Goal: Task Accomplishment & Management: Manage account settings

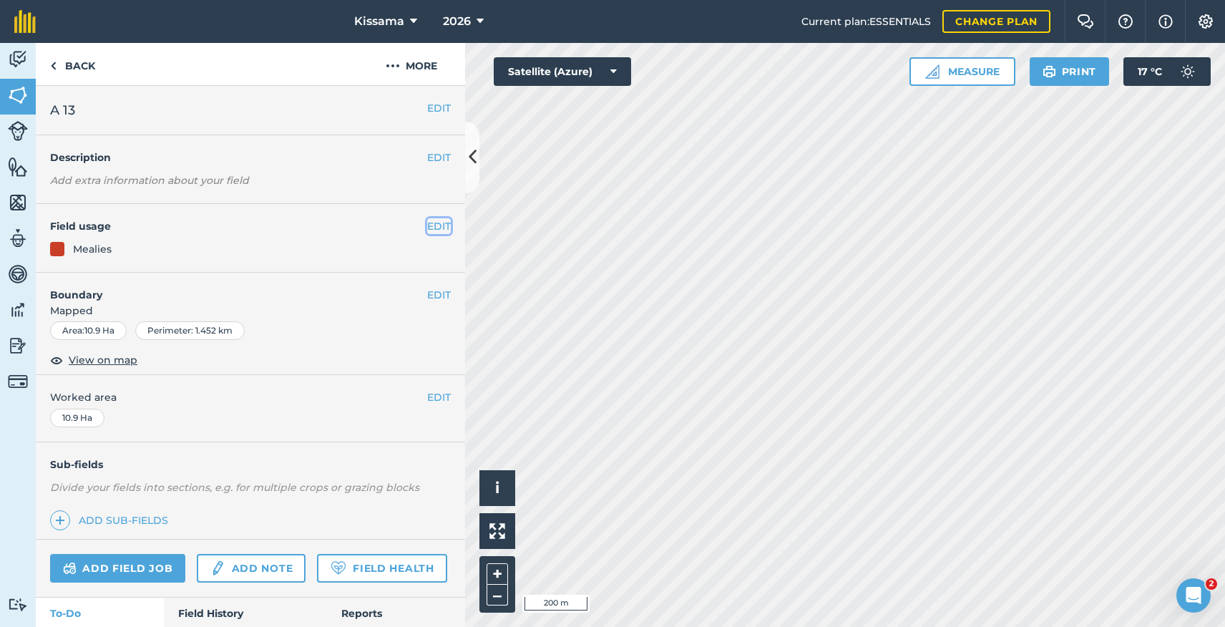
click at [439, 231] on button "EDIT" at bounding box center [439, 226] width 24 height 16
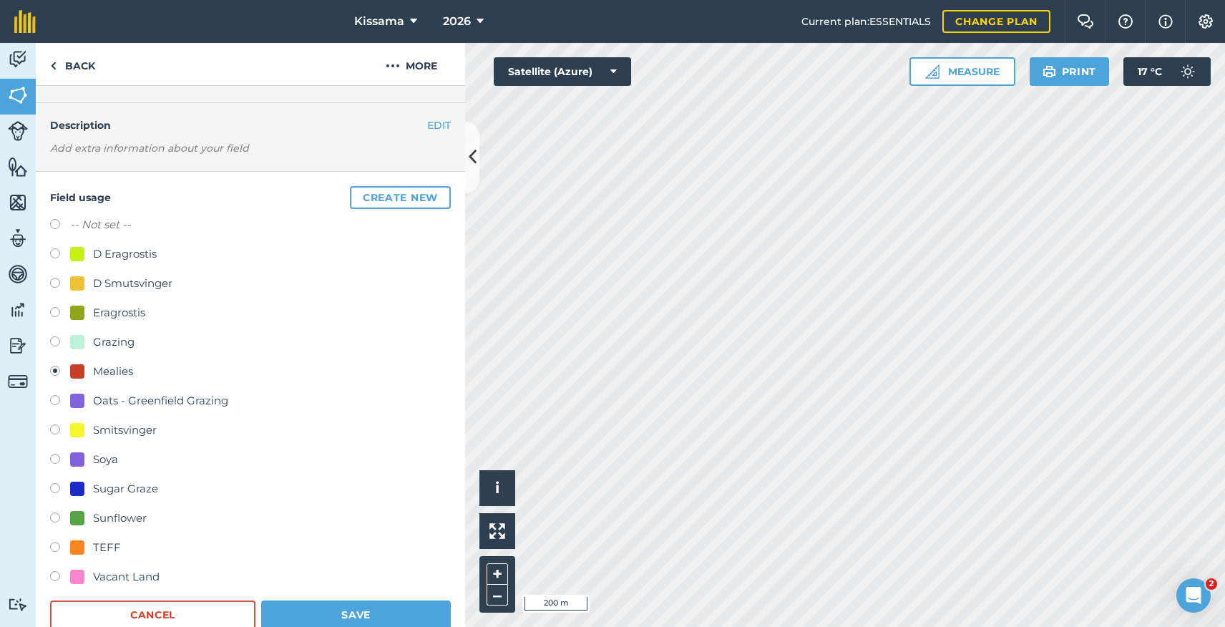
scroll to position [34, 0]
click at [55, 428] on label at bounding box center [60, 430] width 20 height 14
radio input "true"
radio input "false"
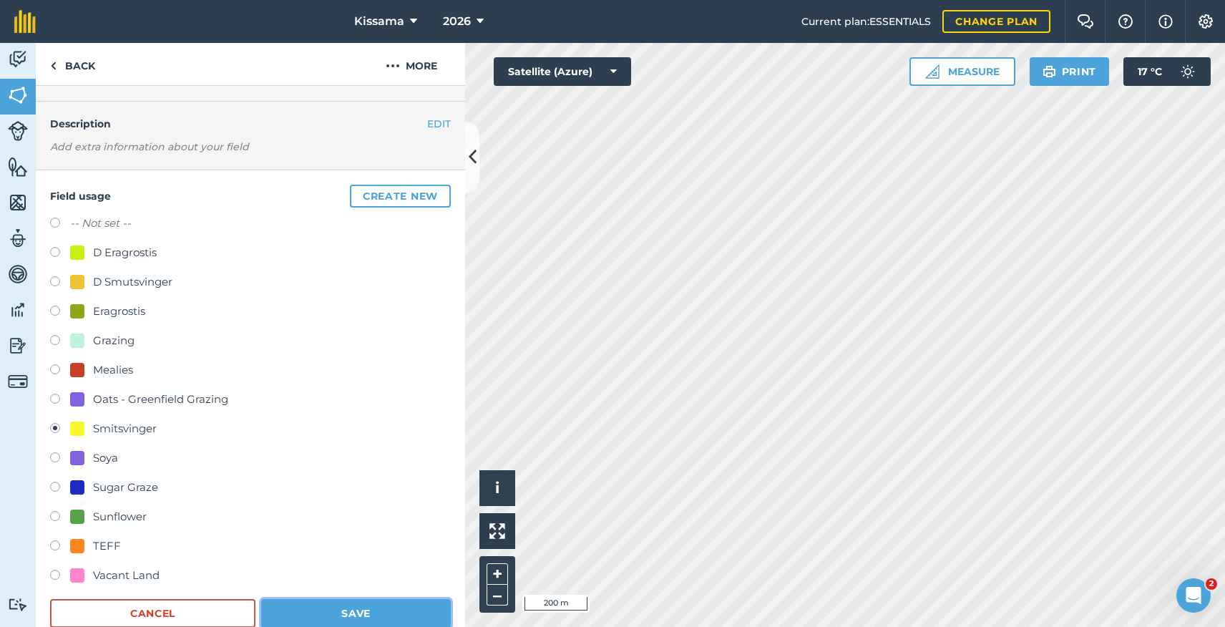
click at [325, 614] on button "Save" at bounding box center [356, 613] width 190 height 29
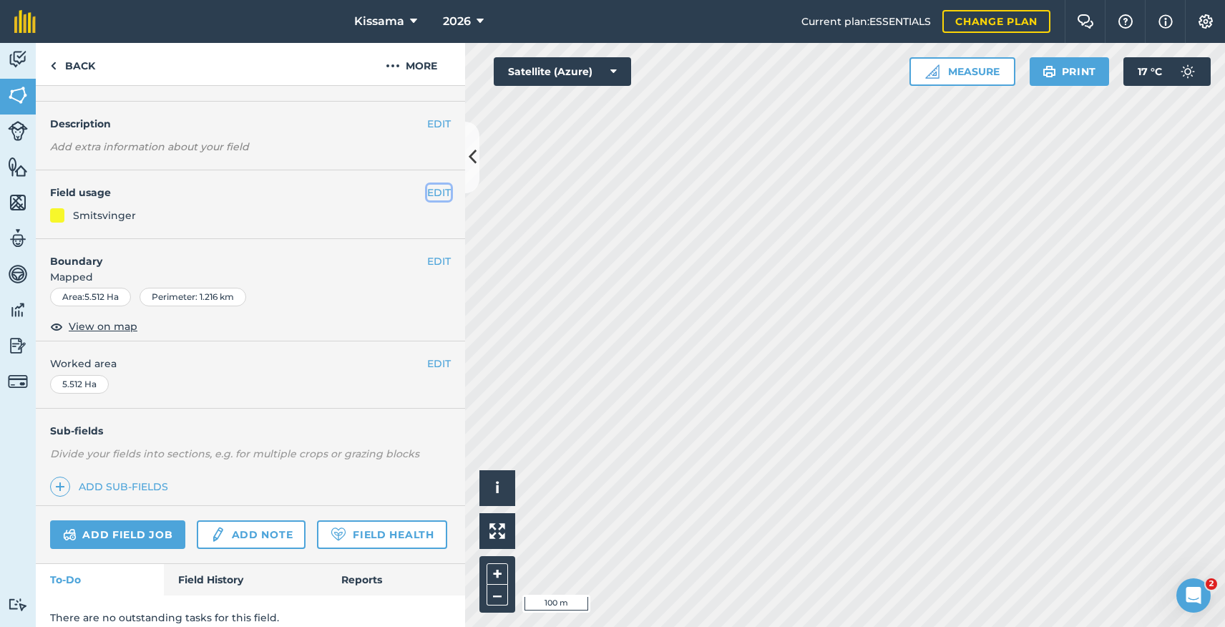
click at [439, 192] on button "EDIT" at bounding box center [439, 193] width 24 height 16
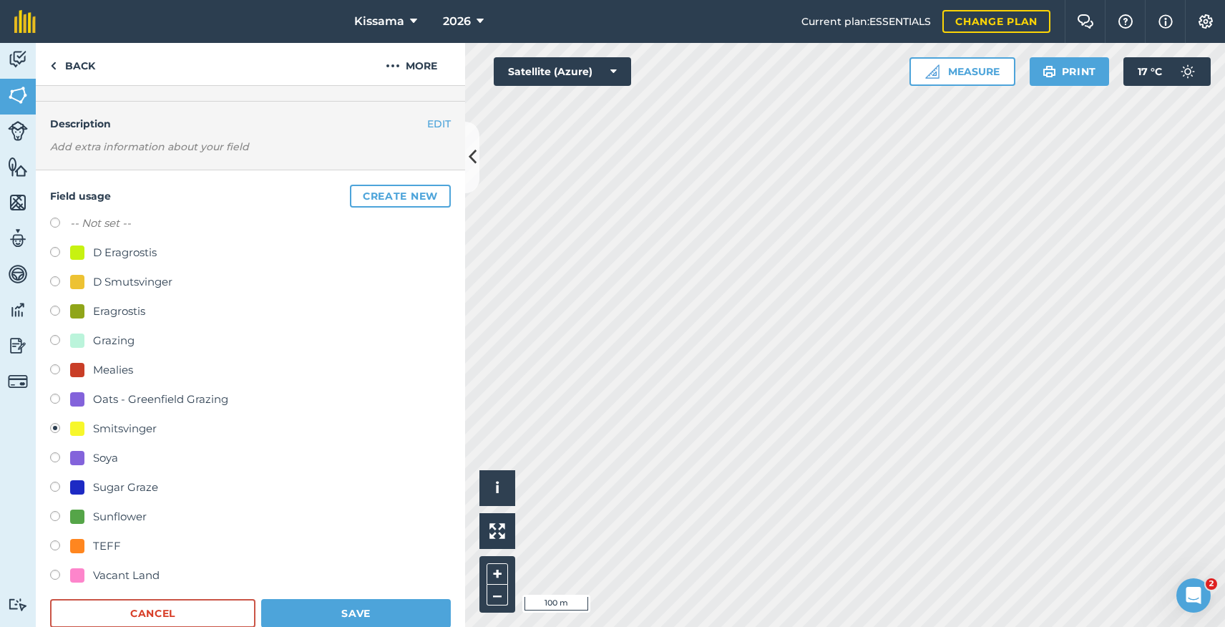
click at [56, 371] on label at bounding box center [60, 371] width 20 height 14
radio input "true"
radio input "false"
click at [348, 612] on button "Save" at bounding box center [356, 613] width 190 height 29
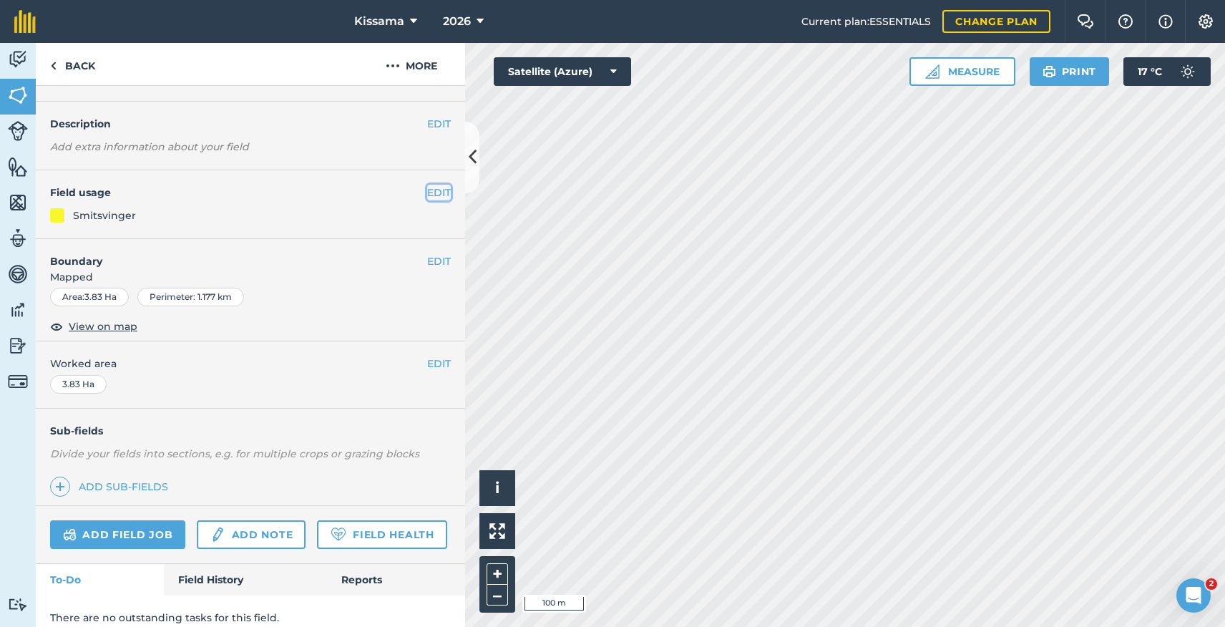
click at [436, 195] on button "EDIT" at bounding box center [439, 193] width 24 height 16
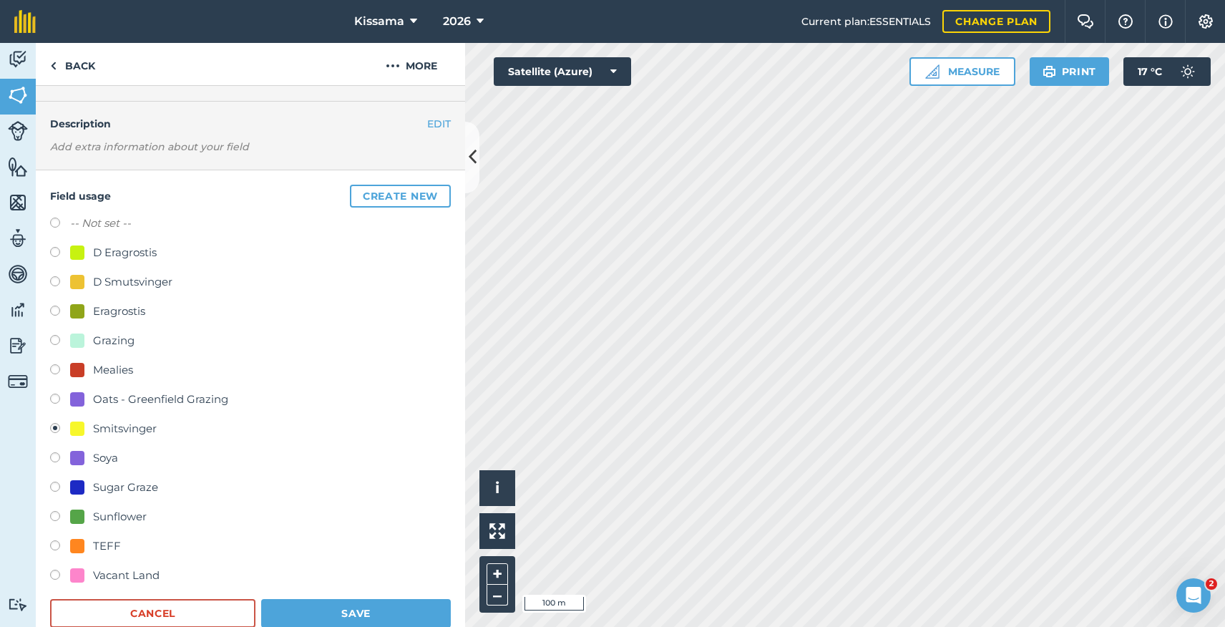
click at [55, 370] on label at bounding box center [60, 371] width 20 height 14
radio input "true"
radio input "false"
drag, startPoint x: 338, startPoint y: 615, endPoint x: 346, endPoint y: 608, distance: 11.1
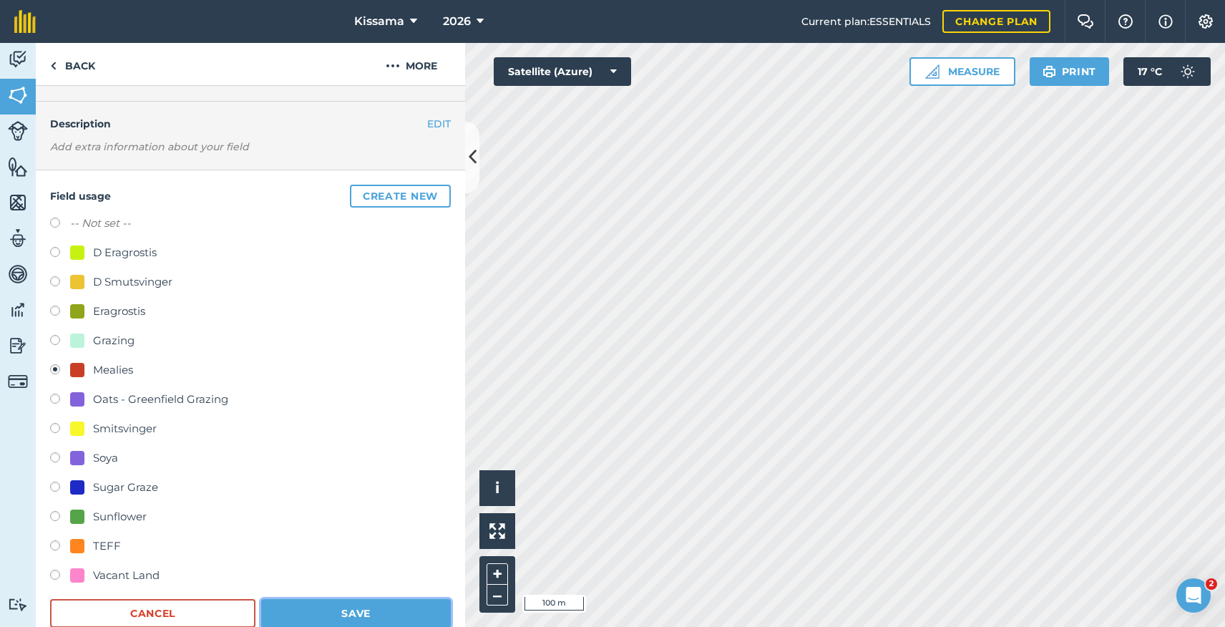
click at [338, 615] on button "Save" at bounding box center [356, 613] width 190 height 29
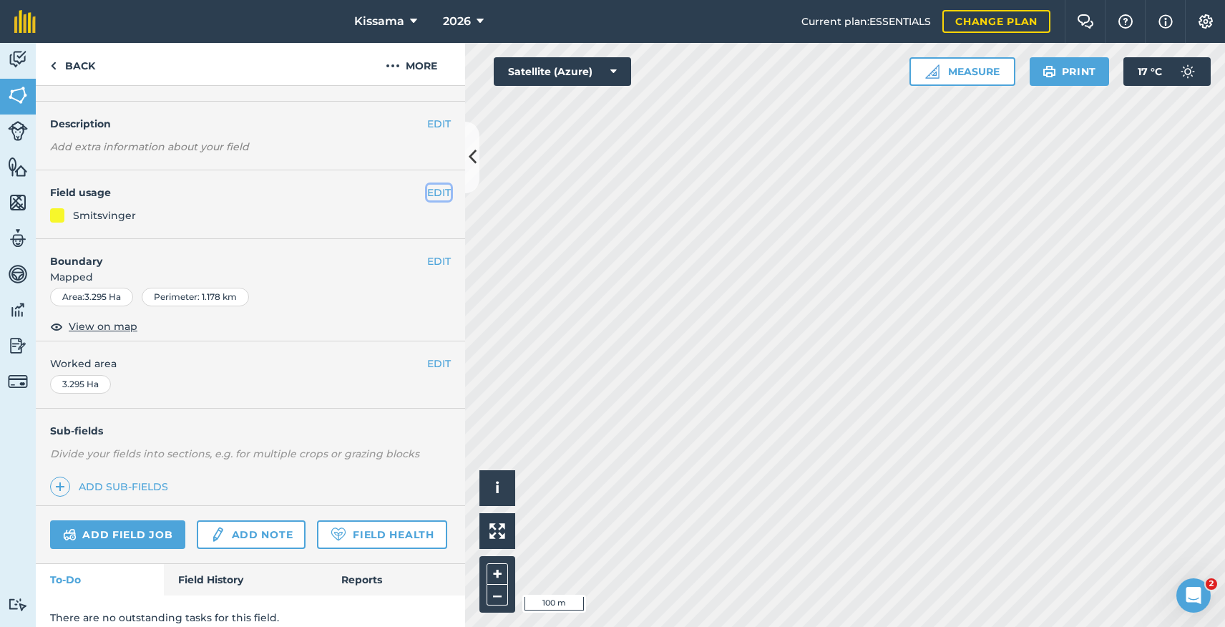
click at [439, 195] on button "EDIT" at bounding box center [439, 193] width 24 height 16
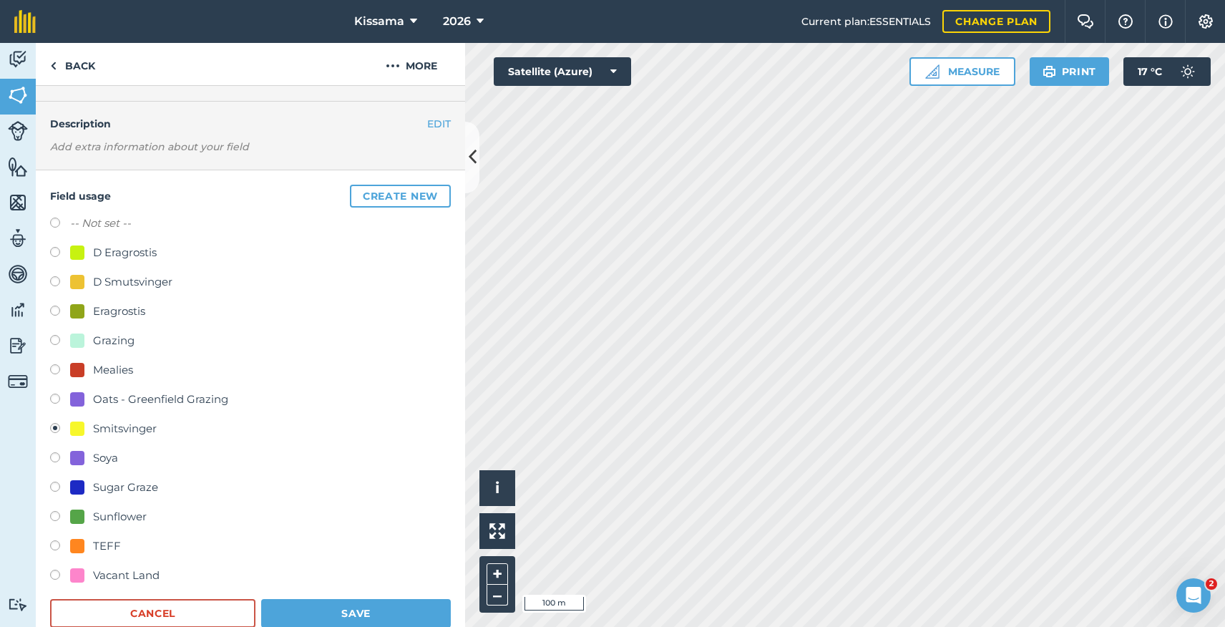
click at [55, 371] on label at bounding box center [60, 371] width 20 height 14
radio input "true"
radio input "false"
click at [347, 612] on button "Save" at bounding box center [356, 613] width 190 height 29
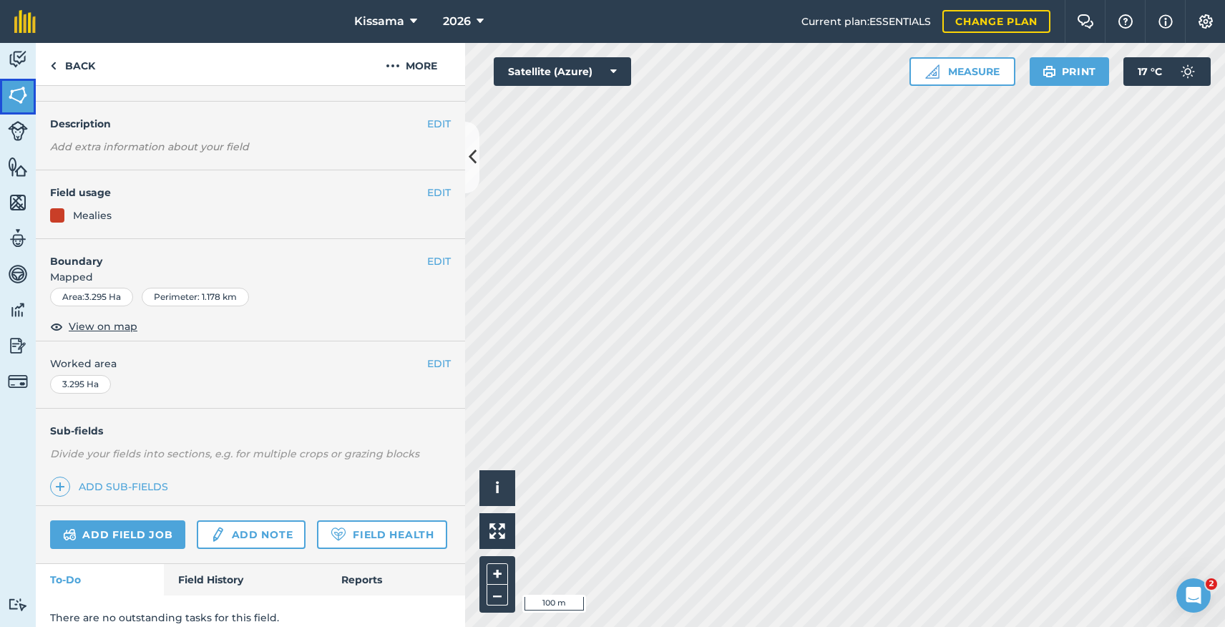
click at [20, 90] on img at bounding box center [18, 94] width 20 height 21
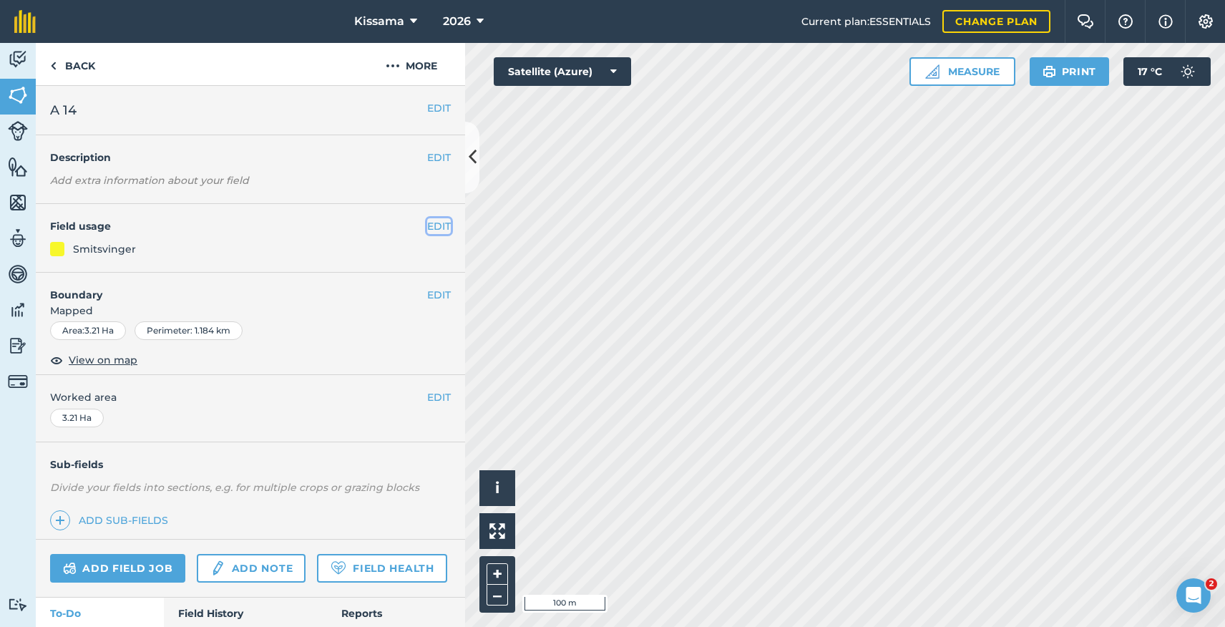
click at [445, 230] on button "EDIT" at bounding box center [439, 226] width 24 height 16
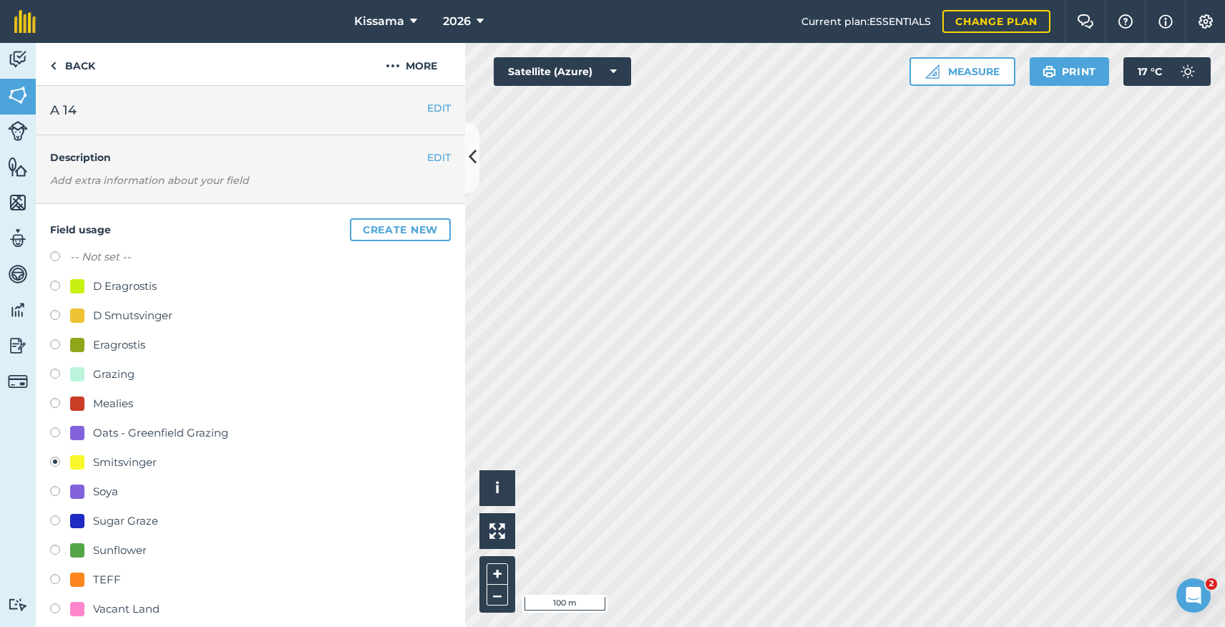
click at [59, 402] on label at bounding box center [60, 405] width 20 height 14
radio input "true"
radio input "false"
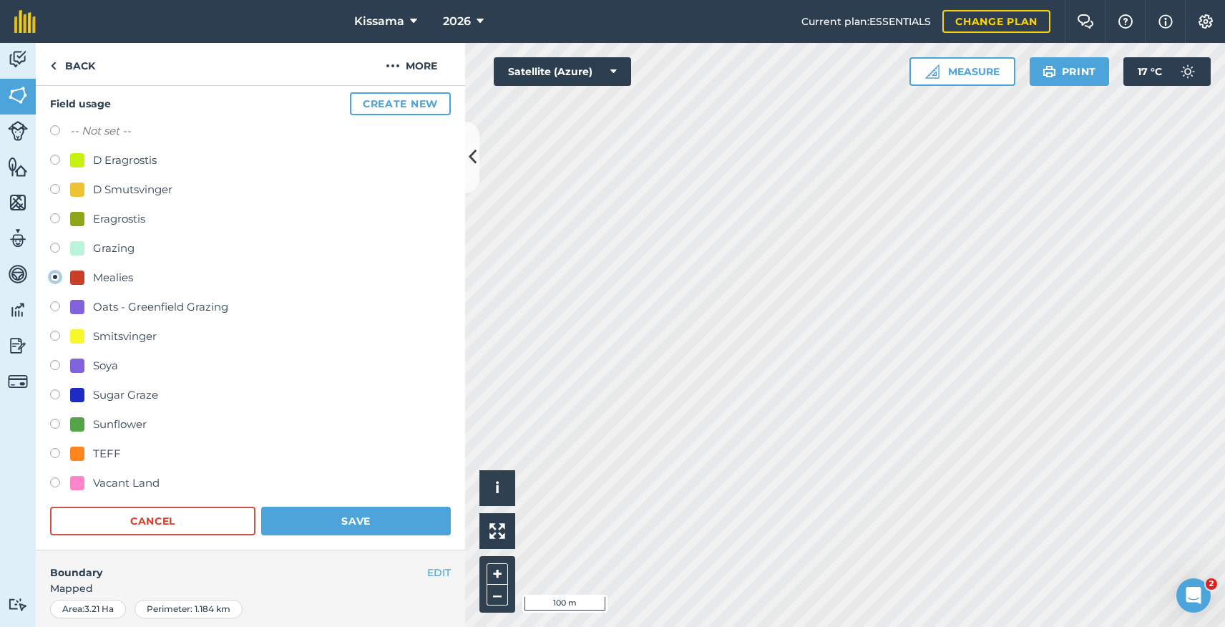
scroll to position [129, 0]
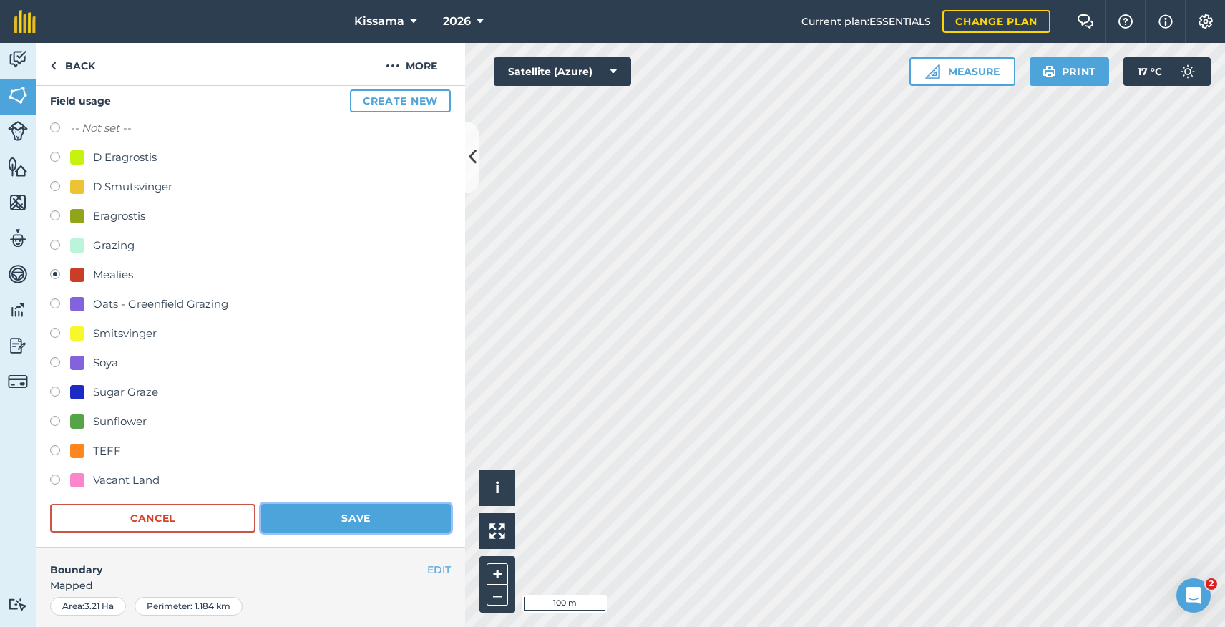
click at [355, 519] on button "Save" at bounding box center [356, 518] width 190 height 29
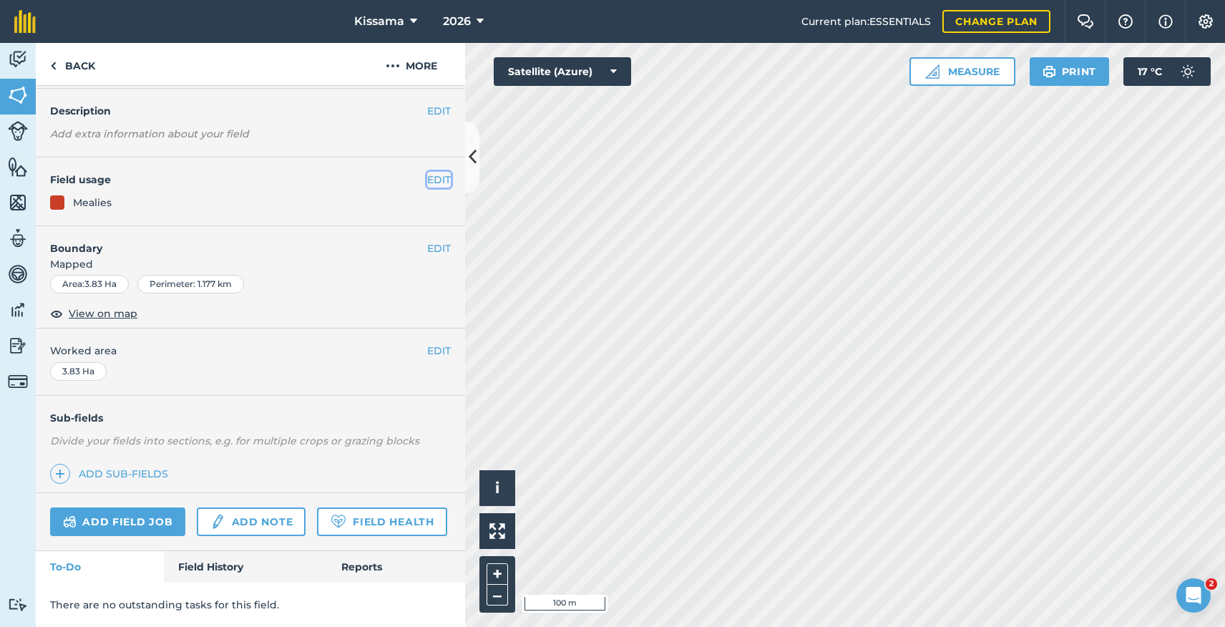
click at [438, 186] on button "EDIT" at bounding box center [439, 180] width 24 height 16
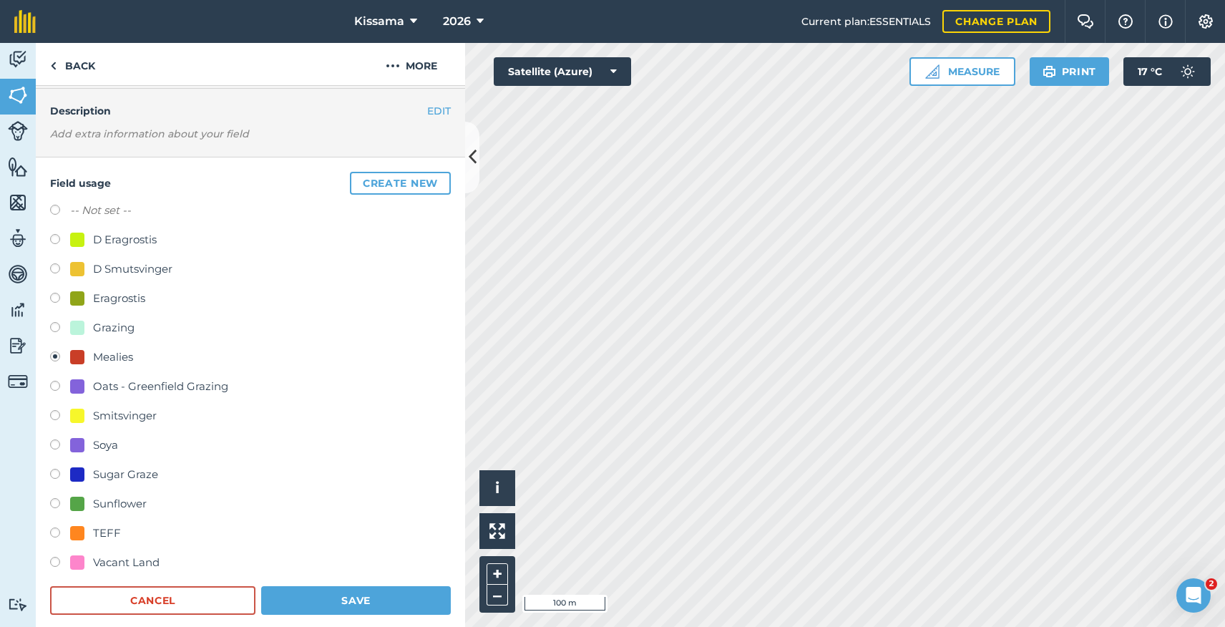
click at [56, 412] on label at bounding box center [60, 417] width 20 height 14
radio input "true"
radio input "false"
click at [329, 603] on button "Save" at bounding box center [356, 600] width 190 height 29
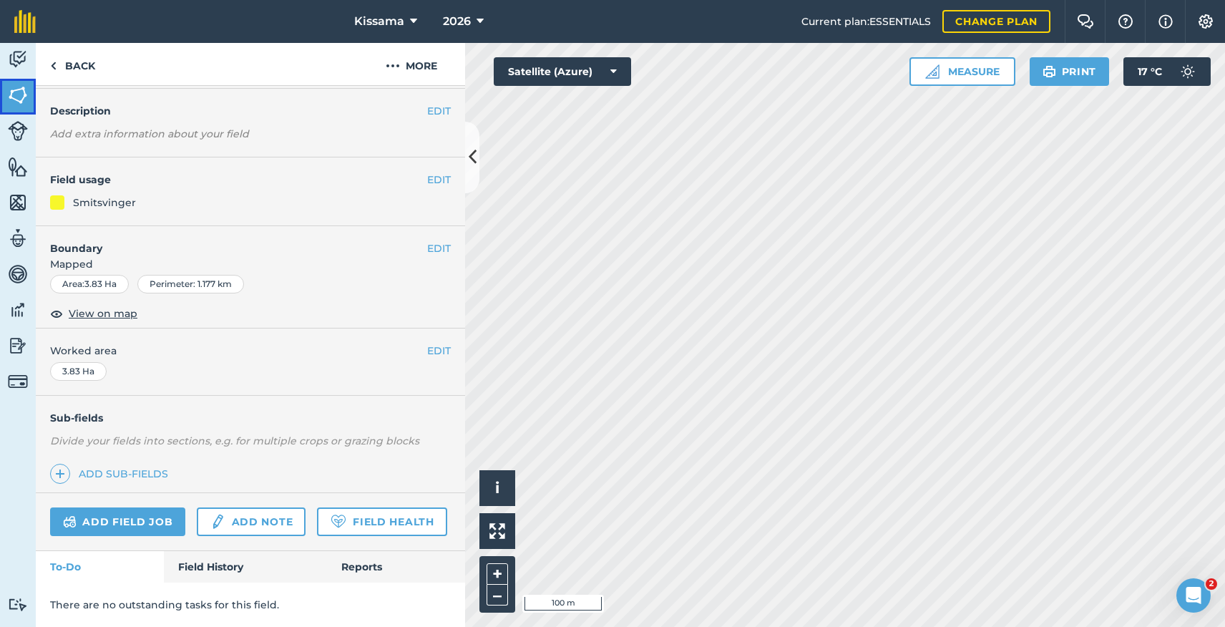
click at [21, 92] on img at bounding box center [18, 94] width 20 height 21
